Goal: Task Accomplishment & Management: Manage account settings

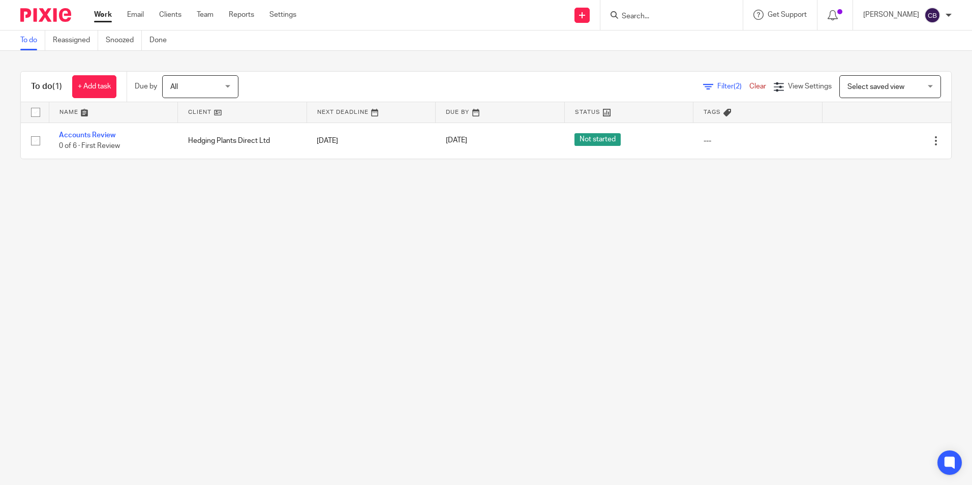
click at [679, 19] on input "Search" at bounding box center [666, 16] width 91 height 9
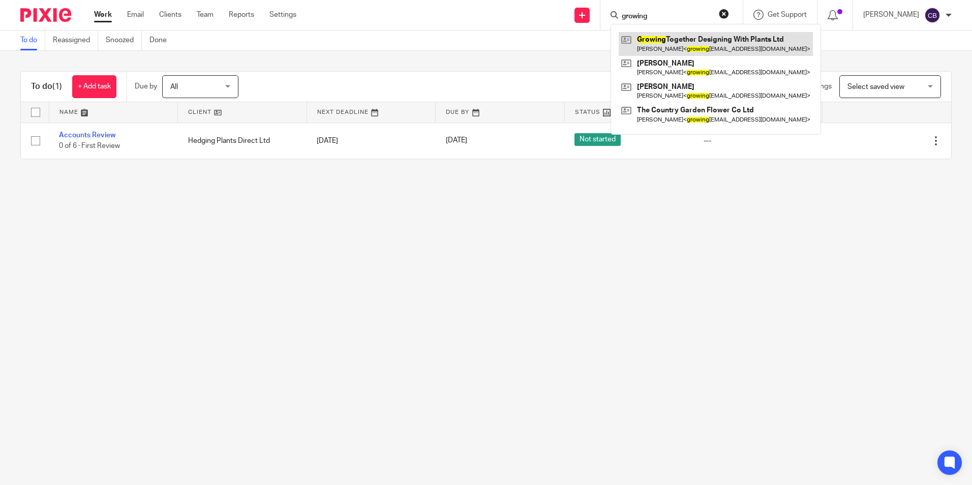
type input "growing"
click at [751, 47] on link at bounding box center [716, 43] width 194 height 23
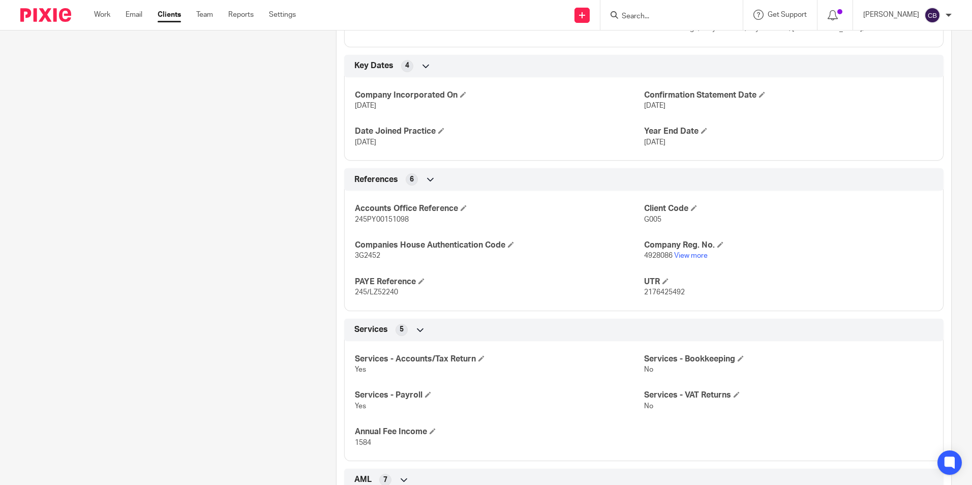
scroll to position [659, 0]
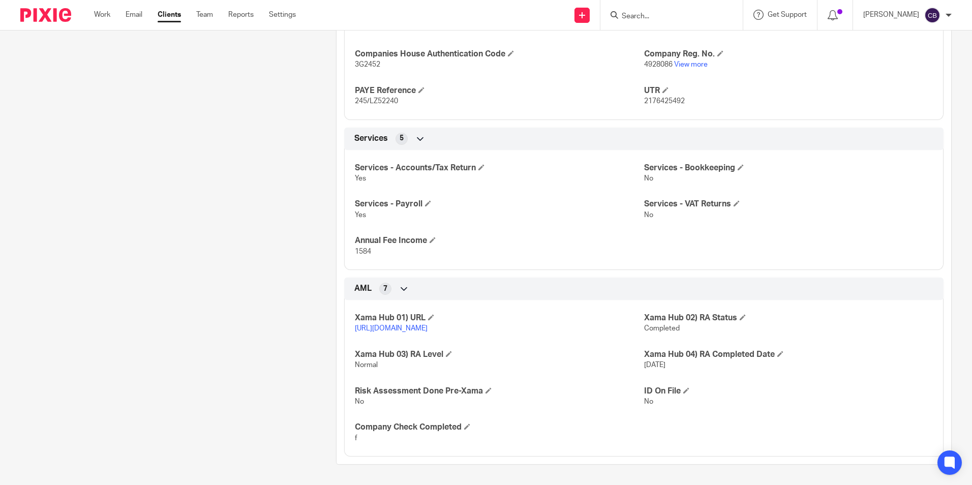
click at [395, 325] on link "[URL][DOMAIN_NAME]" at bounding box center [391, 328] width 73 height 7
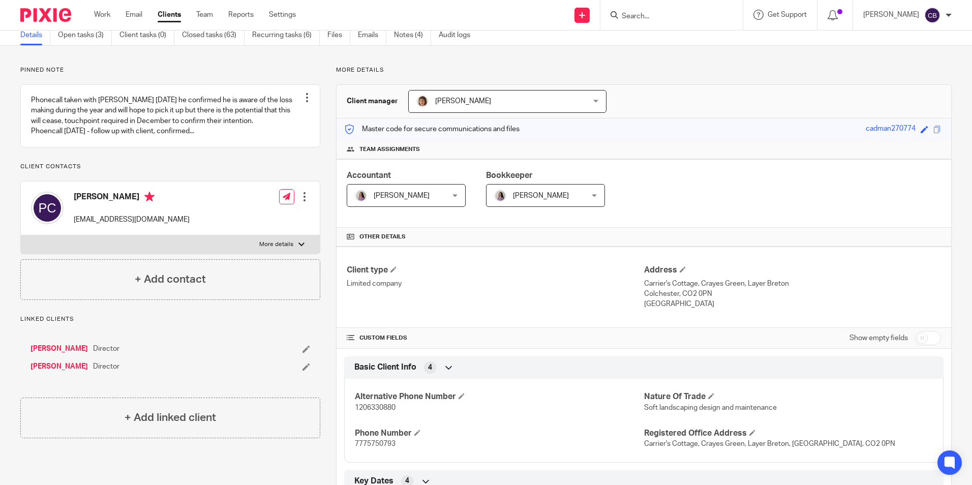
scroll to position [0, 0]
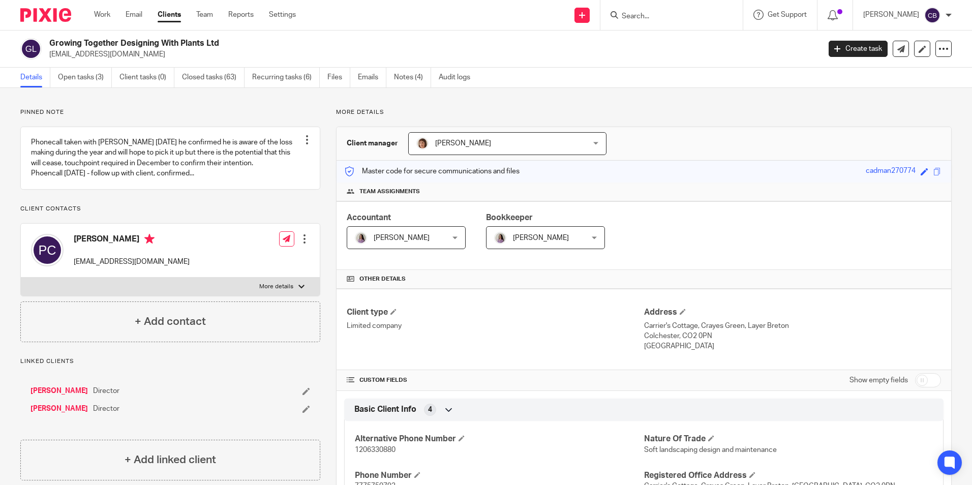
drag, startPoint x: 195, startPoint y: 272, endPoint x: 75, endPoint y: 273, distance: 119.4
click at [75, 273] on div "[PERSON_NAME] [EMAIL_ADDRESS][DOMAIN_NAME] Edit contact Create client from cont…" at bounding box center [170, 251] width 299 height 54
copy p "[EMAIL_ADDRESS][DOMAIN_NAME]"
drag, startPoint x: 498, startPoint y: 115, endPoint x: 440, endPoint y: 104, distance: 59.5
click at [498, 115] on p "More details" at bounding box center [643, 112] width 615 height 8
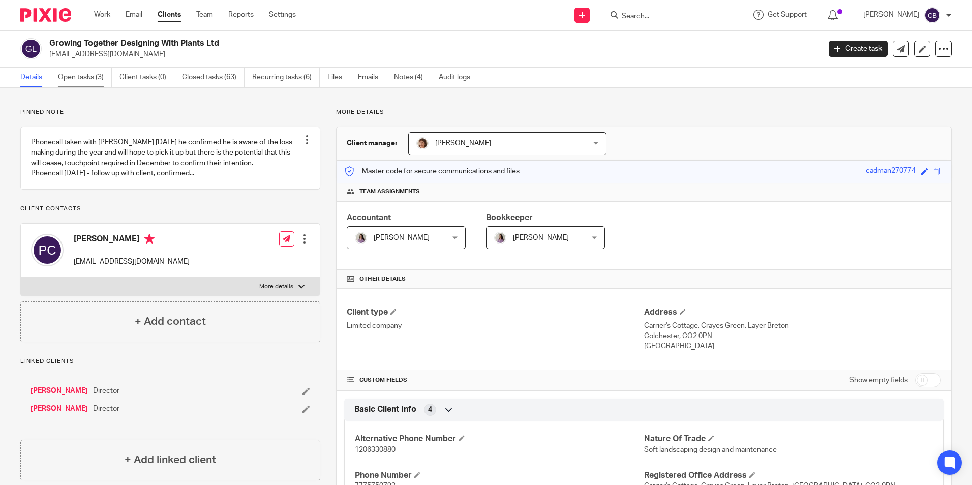
click at [86, 77] on link "Open tasks (3)" at bounding box center [85, 78] width 54 height 20
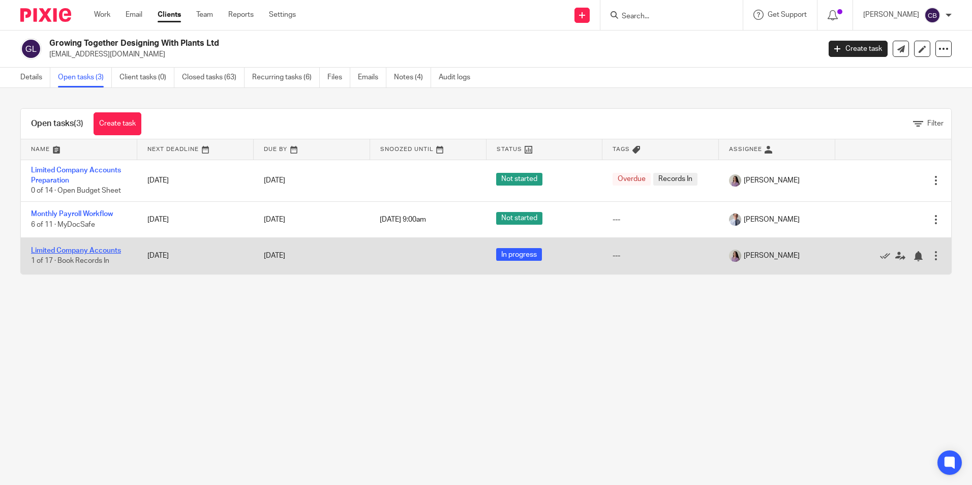
click at [68, 253] on link "Limited Company Accounts" at bounding box center [76, 250] width 90 height 7
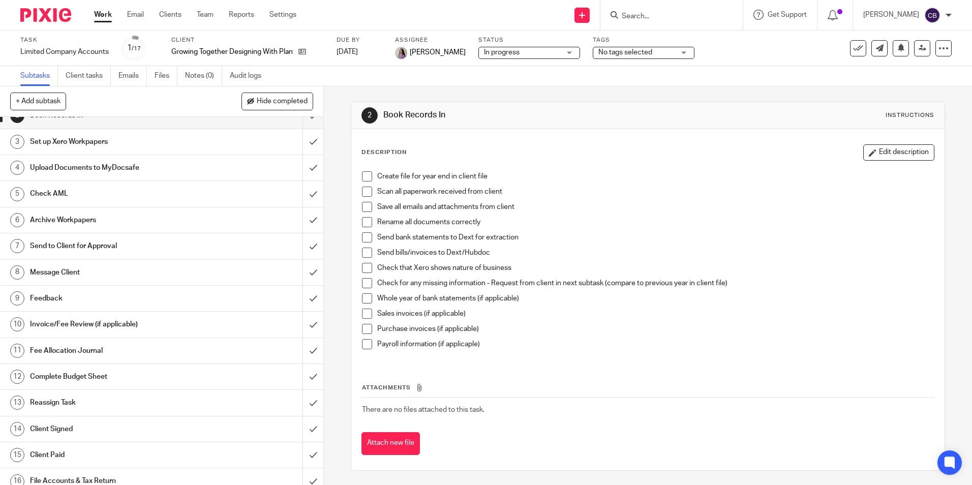
scroll to position [25, 0]
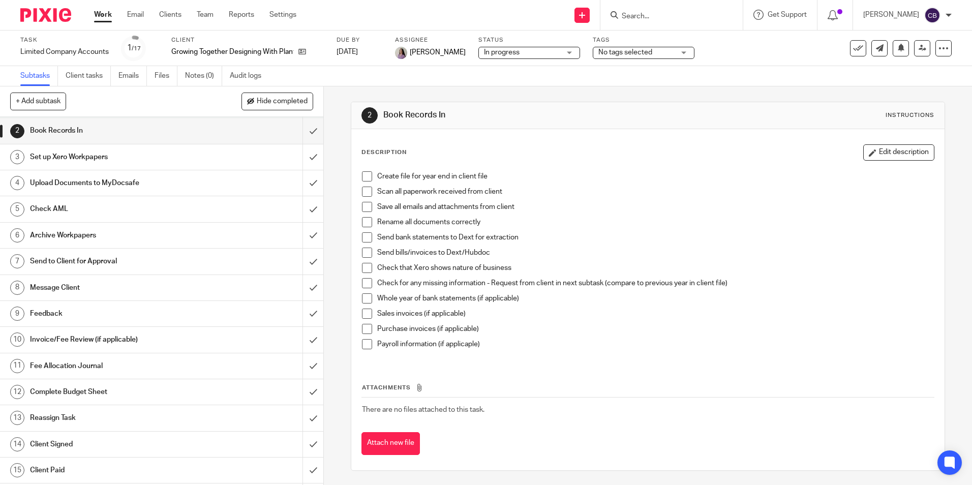
click at [110, 259] on h1 "Send to Client for Approval" at bounding box center [117, 261] width 175 height 15
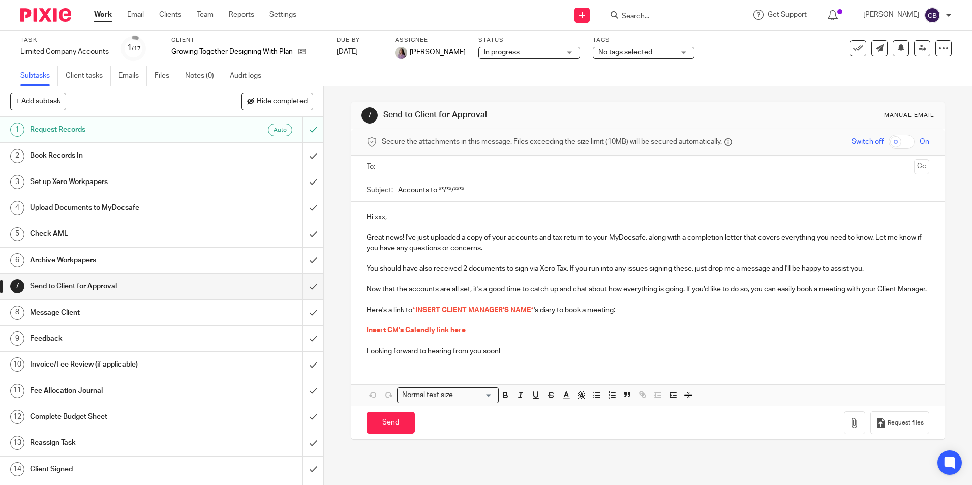
click at [372, 216] on p "Hi xxx," at bounding box center [647, 217] width 562 height 10
click at [372, 217] on p "Hi xxx," at bounding box center [647, 217] width 562 height 10
drag, startPoint x: 436, startPoint y: 189, endPoint x: 474, endPoint y: 189, distance: 38.1
click at [474, 189] on input "Accounts to **/**/****" at bounding box center [663, 189] width 531 height 23
type input "Accounts to 31st March 2025"
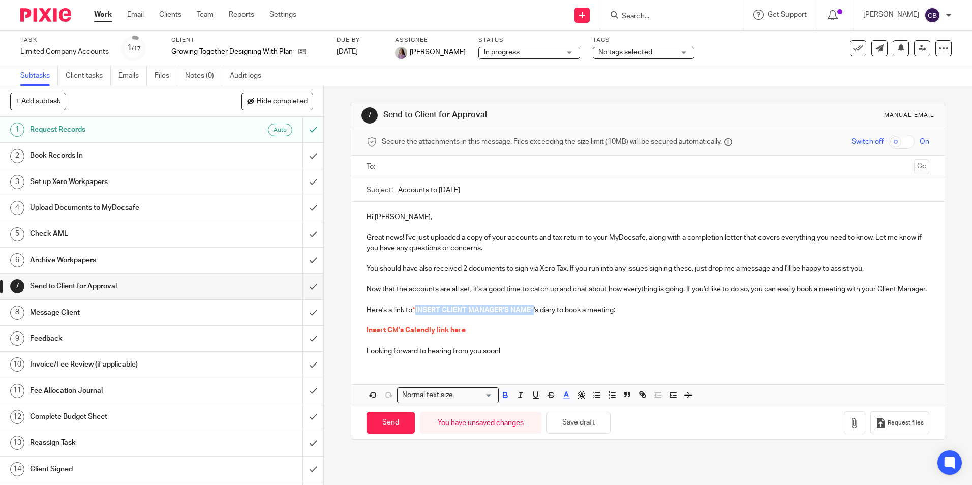
drag, startPoint x: 413, startPoint y: 319, endPoint x: 533, endPoint y: 321, distance: 120.0
click at [533, 315] on p "Here's a link to *INSERT CLIENT MANAGER'S NAME* 's diary to book a meeting:" at bounding box center [647, 310] width 562 height 10
click at [422, 314] on span "Olivia" at bounding box center [440, 309] width 57 height 7
drag, startPoint x: 506, startPoint y: 404, endPoint x: 533, endPoint y: 409, distance: 27.3
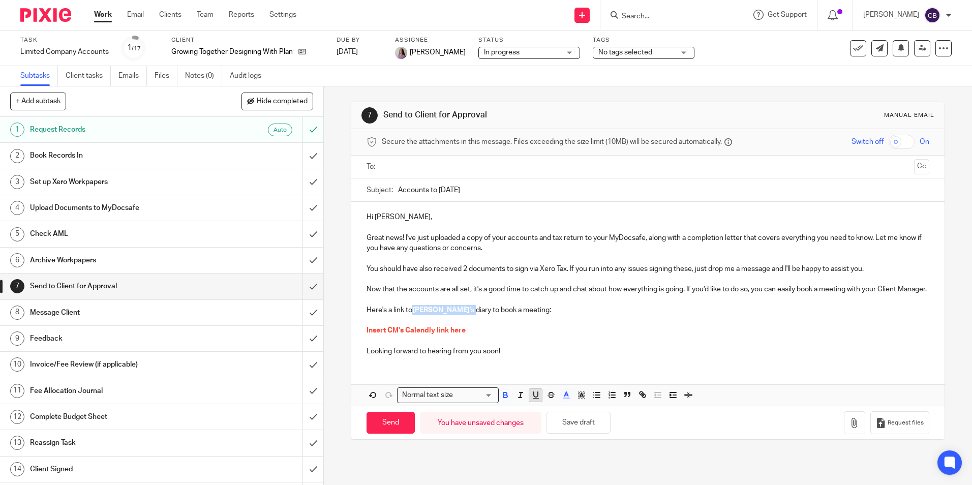
click at [506, 399] on icon "button" at bounding box center [505, 394] width 9 height 9
click at [565, 395] on line "button" at bounding box center [566, 395] width 3 height 0
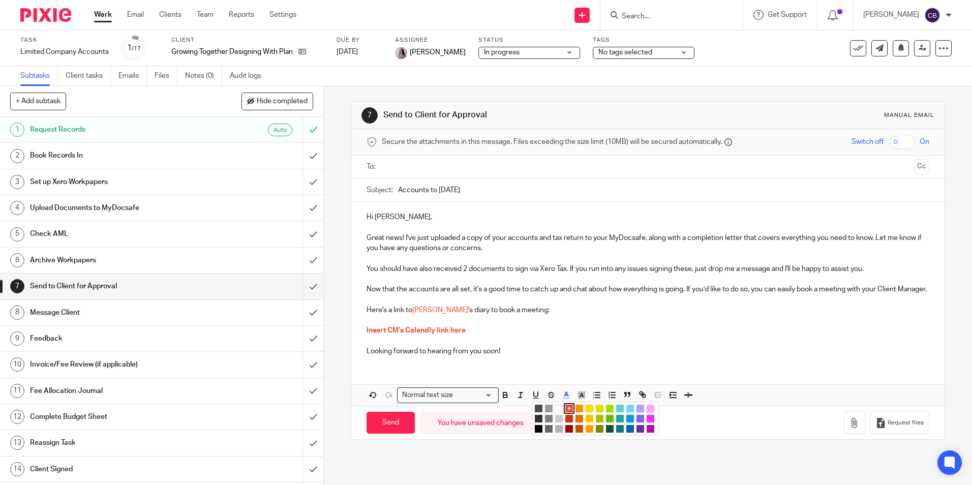
click at [535, 433] on li "color:#000000" at bounding box center [539, 429] width 8 height 8
click at [480, 335] on p "Insert CM's Calendly link here" at bounding box center [647, 330] width 562 height 10
drag, startPoint x: 469, startPoint y: 333, endPoint x: 408, endPoint y: 338, distance: 61.2
click at [381, 325] on p at bounding box center [647, 320] width 562 height 10
click at [488, 335] on p "Insert CM's Calendly link here" at bounding box center [647, 330] width 562 height 10
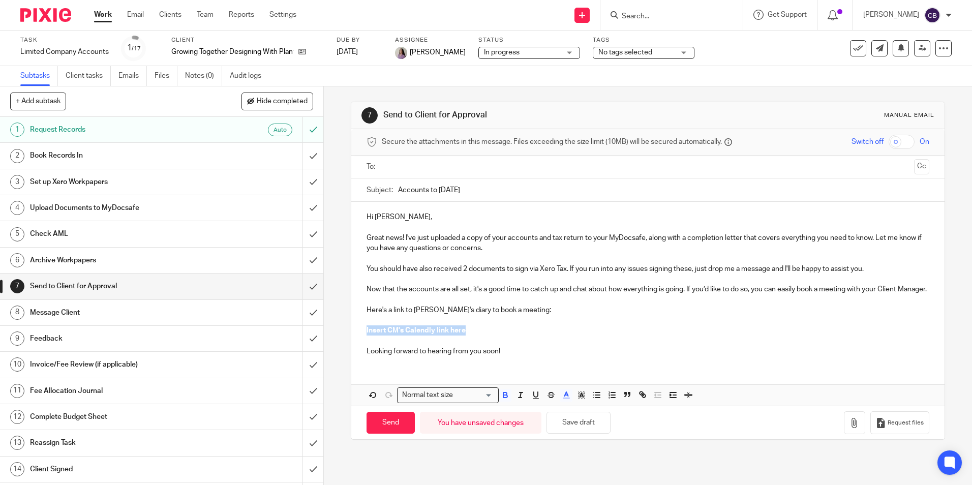
drag, startPoint x: 481, startPoint y: 339, endPoint x: 362, endPoint y: 340, distance: 119.4
click at [362, 340] on div "Hi Patrick, Great news! I've just uploaded a copy of your accounts and tax retu…" at bounding box center [647, 283] width 593 height 162
click at [496, 356] on p "Looking forward to hearing from you soon!" at bounding box center [647, 351] width 562 height 10
click at [528, 356] on p "Looking forward to hearing from you soon!" at bounding box center [647, 351] width 562 height 10
click at [399, 159] on ul at bounding box center [648, 167] width 531 height 17
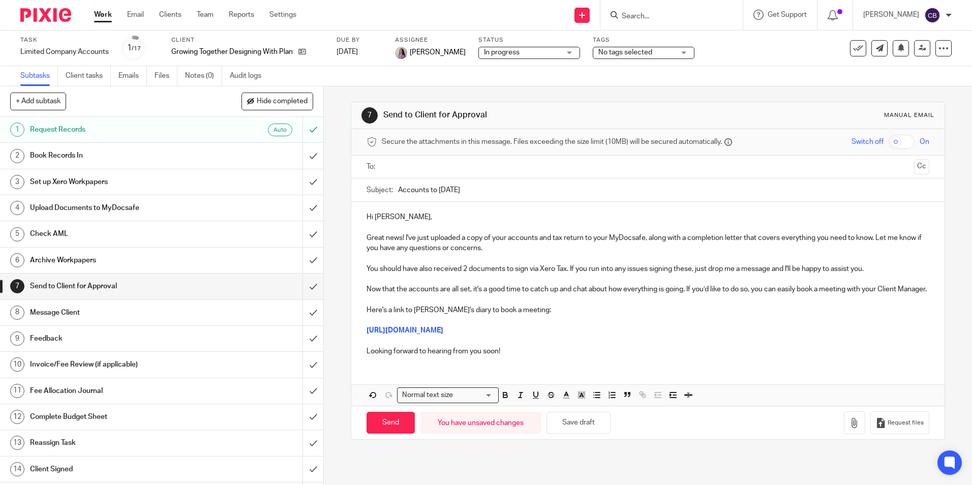
click at [400, 170] on input "text" at bounding box center [647, 167] width 524 height 12
click at [396, 430] on input "Send" at bounding box center [390, 425] width 48 height 22
type input "Sent"
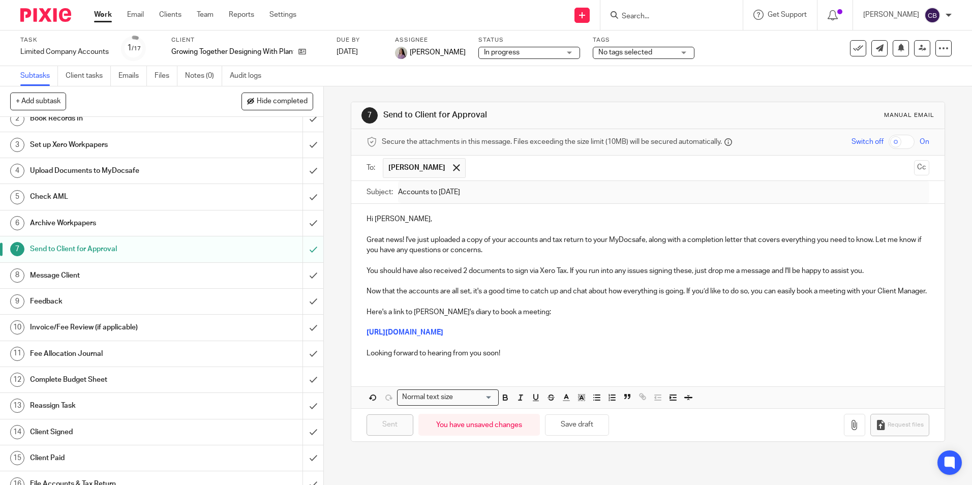
scroll to position [76, 0]
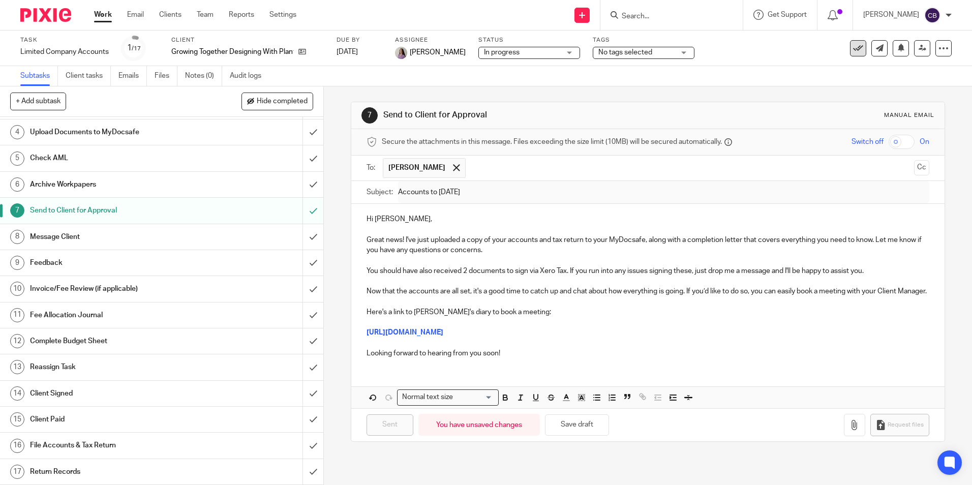
click at [854, 47] on icon at bounding box center [858, 48] width 10 height 10
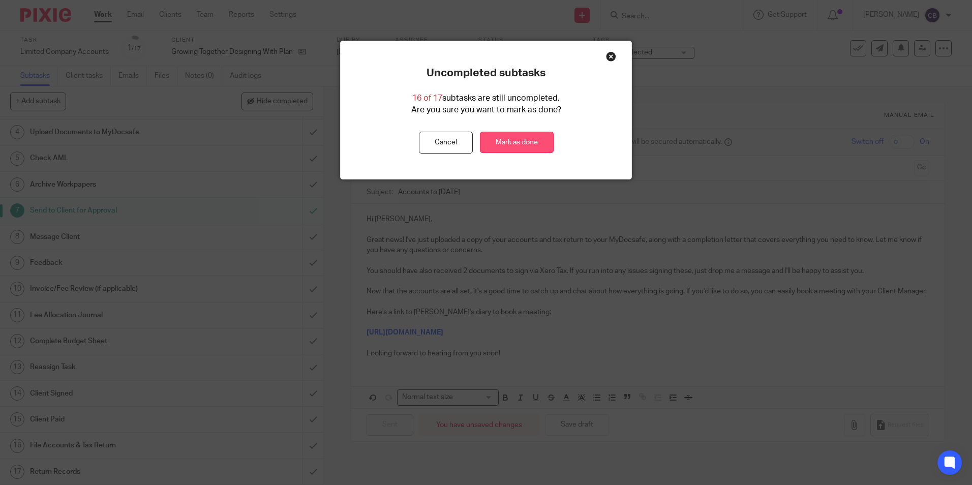
click at [529, 137] on link "Mark as done" at bounding box center [517, 143] width 74 height 22
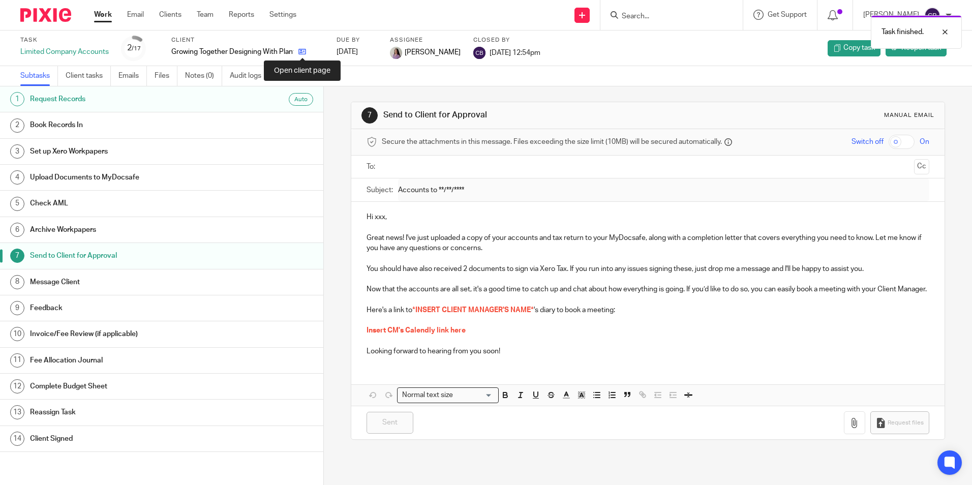
click at [303, 50] on icon at bounding box center [302, 52] width 8 height 8
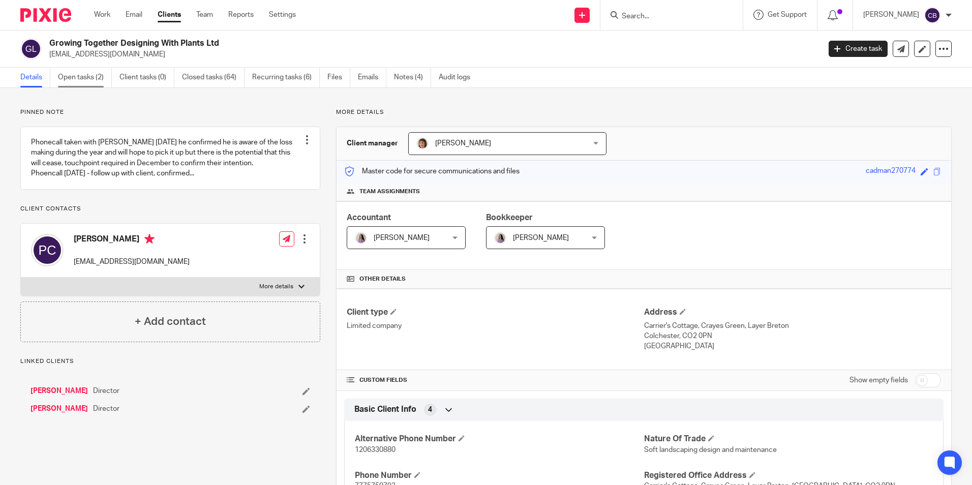
click at [87, 81] on link "Open tasks (2)" at bounding box center [85, 78] width 54 height 20
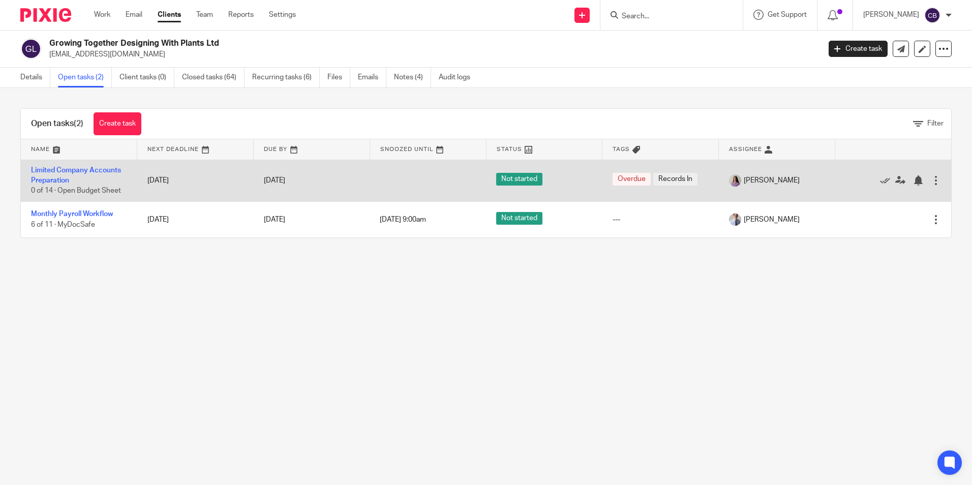
drag, startPoint x: 867, startPoint y: 180, endPoint x: 815, endPoint y: 198, distance: 55.1
click at [880, 179] on icon at bounding box center [885, 180] width 10 height 10
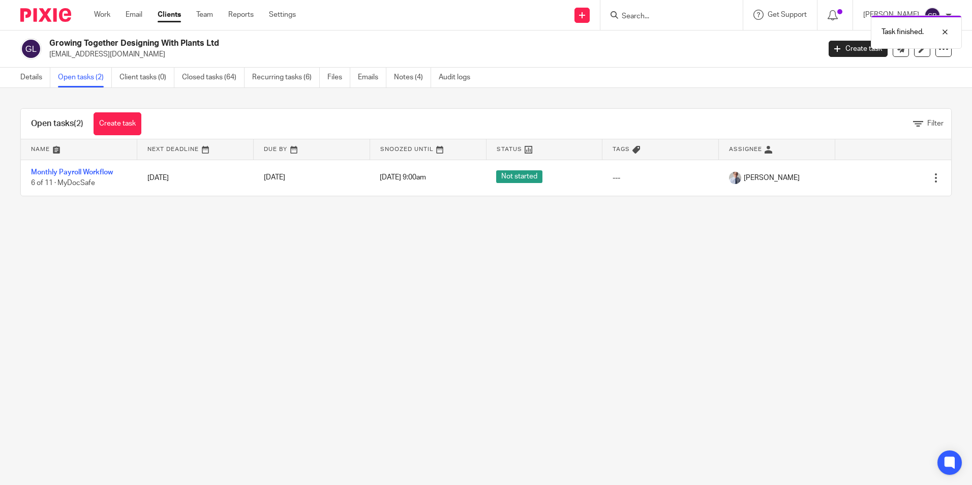
click at [477, 291] on main "Growing Together Designing With Plants Ltd growing_together@btinternet.com Crea…" at bounding box center [486, 242] width 972 height 485
click at [432, 298] on main "Growing Together Designing With Plants Ltd growing_together@btinternet.com Crea…" at bounding box center [486, 242] width 972 height 485
drag, startPoint x: 758, startPoint y: 304, endPoint x: 621, endPoint y: 385, distance: 158.6
click at [752, 309] on main "Growing Together Designing With Plants Ltd growing_together@btinternet.com Crea…" at bounding box center [486, 242] width 972 height 485
drag, startPoint x: 621, startPoint y: 385, endPoint x: 621, endPoint y: 392, distance: 7.6
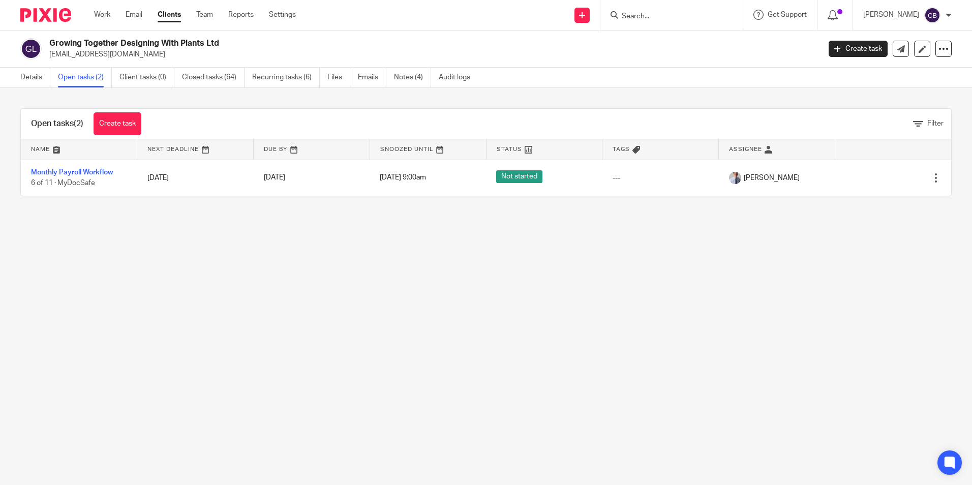
click at [621, 385] on main "Growing Together Designing With Plants Ltd growing_together@btinternet.com Crea…" at bounding box center [486, 242] width 972 height 485
